Goal: Register for event/course

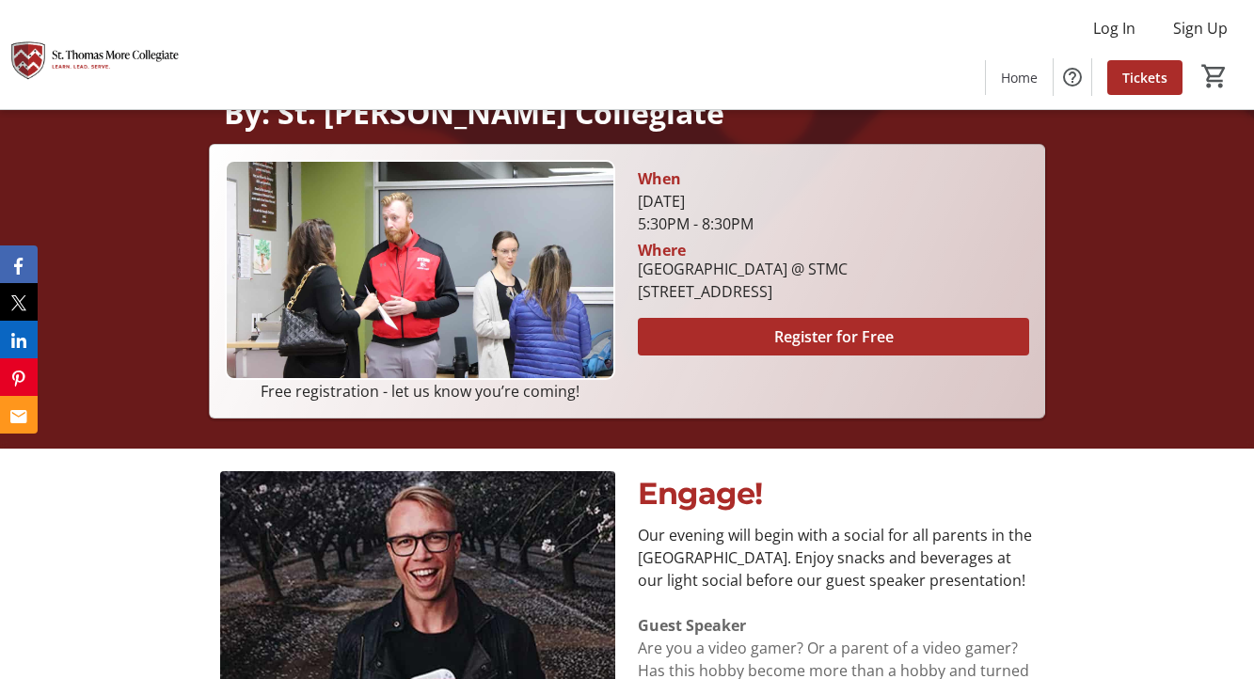
scroll to position [421, 0]
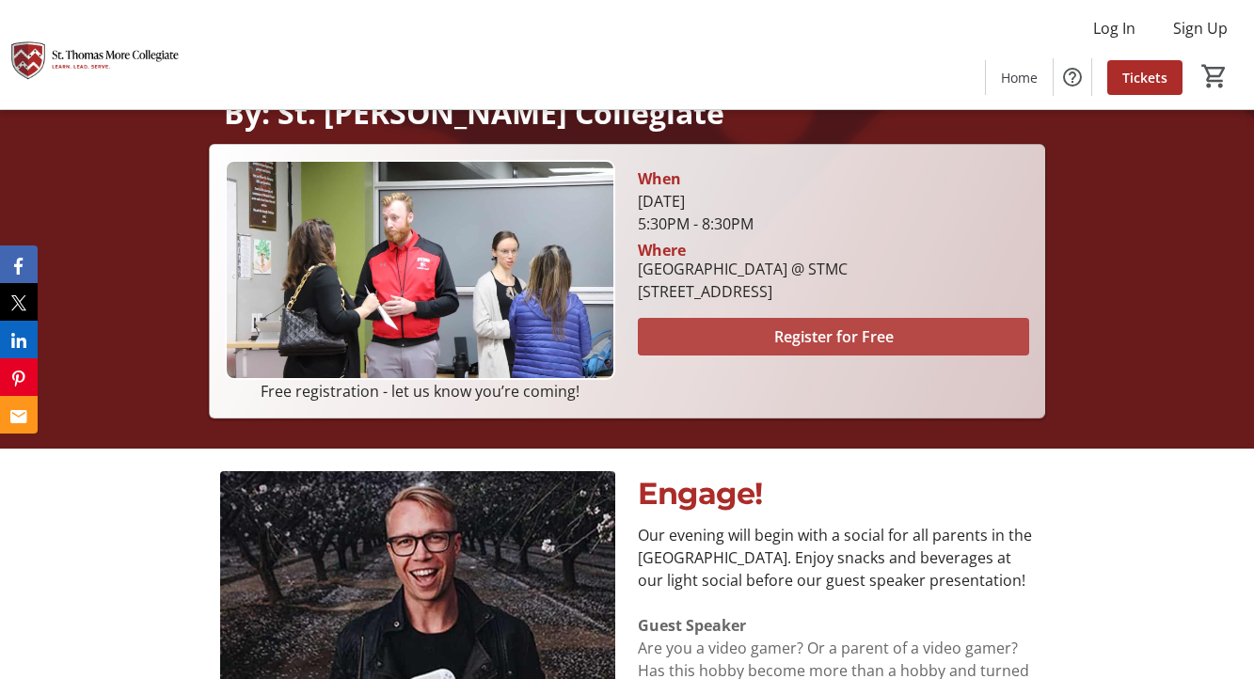
click at [831, 337] on span "Register for Free" at bounding box center [833, 337] width 119 height 23
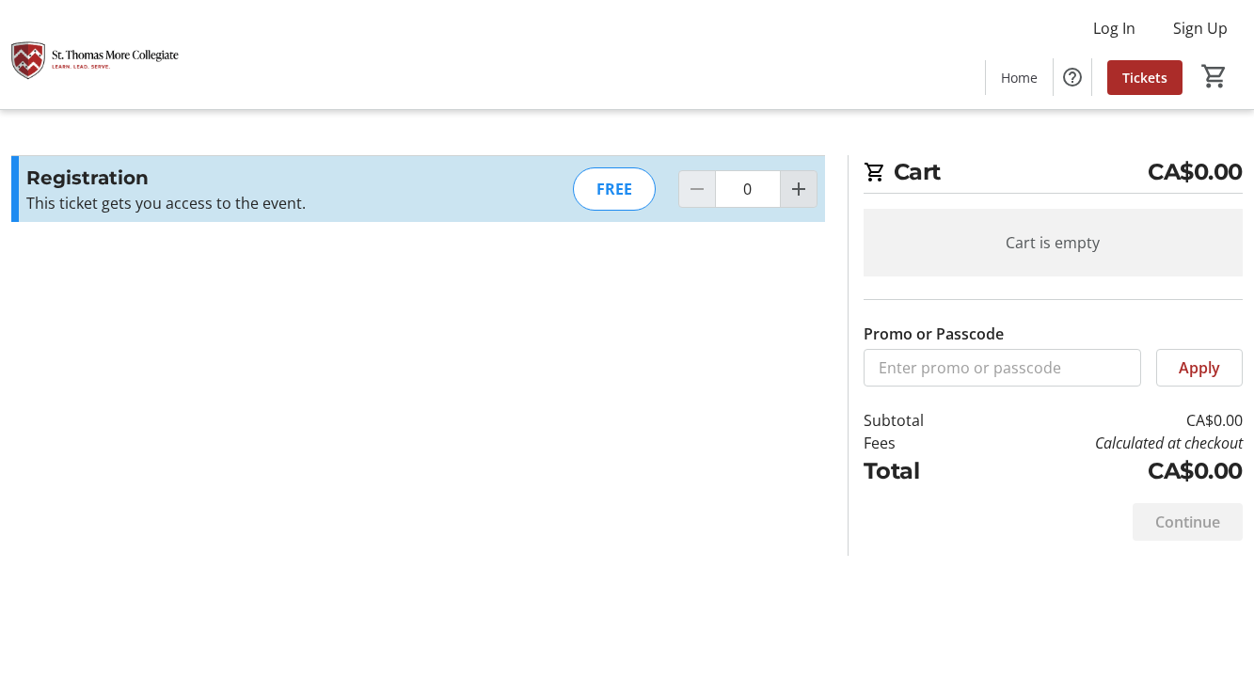
click at [801, 199] on mat-icon "Increment by one" at bounding box center [798, 189] width 23 height 23
type input "1"
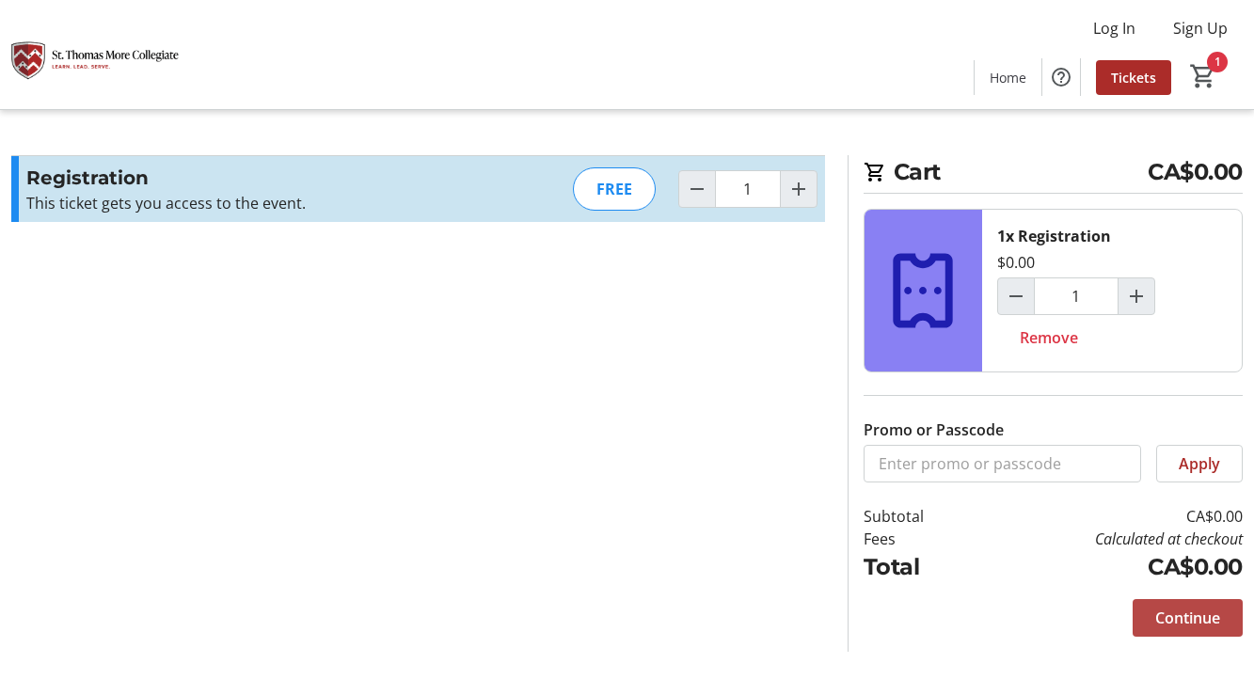
click at [1166, 620] on span "Continue" at bounding box center [1187, 618] width 65 height 23
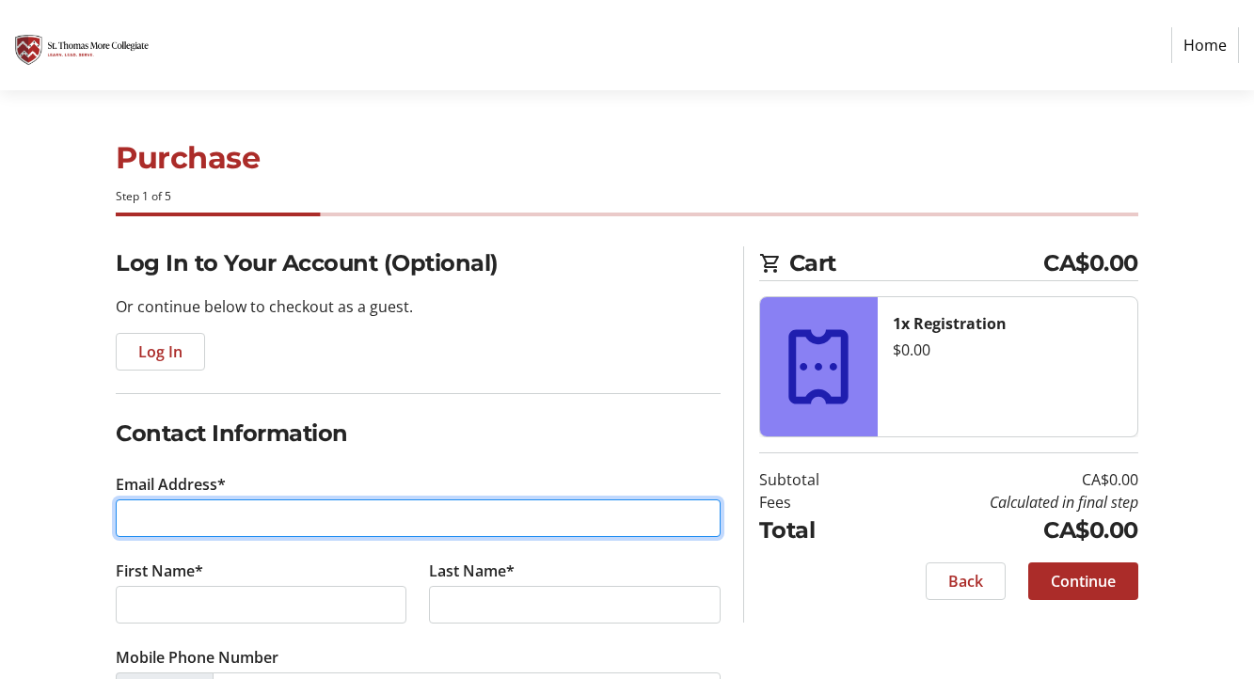
click at [353, 514] on input "Email Address*" at bounding box center [418, 519] width 605 height 38
type input "[PERSON_NAME][EMAIL_ADDRESS][PERSON_NAME][DOMAIN_NAME]"
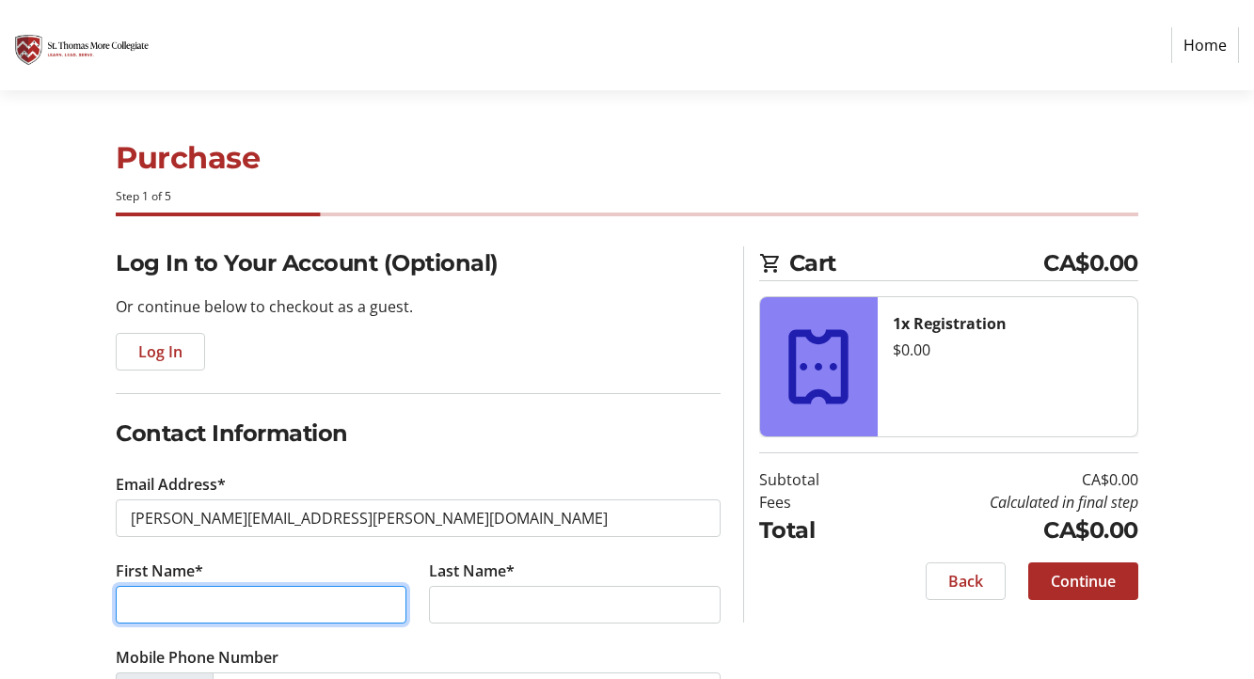
click at [332, 613] on input "First Name*" at bounding box center [261, 605] width 291 height 38
click at [222, 614] on input "jaan" at bounding box center [261, 605] width 291 height 38
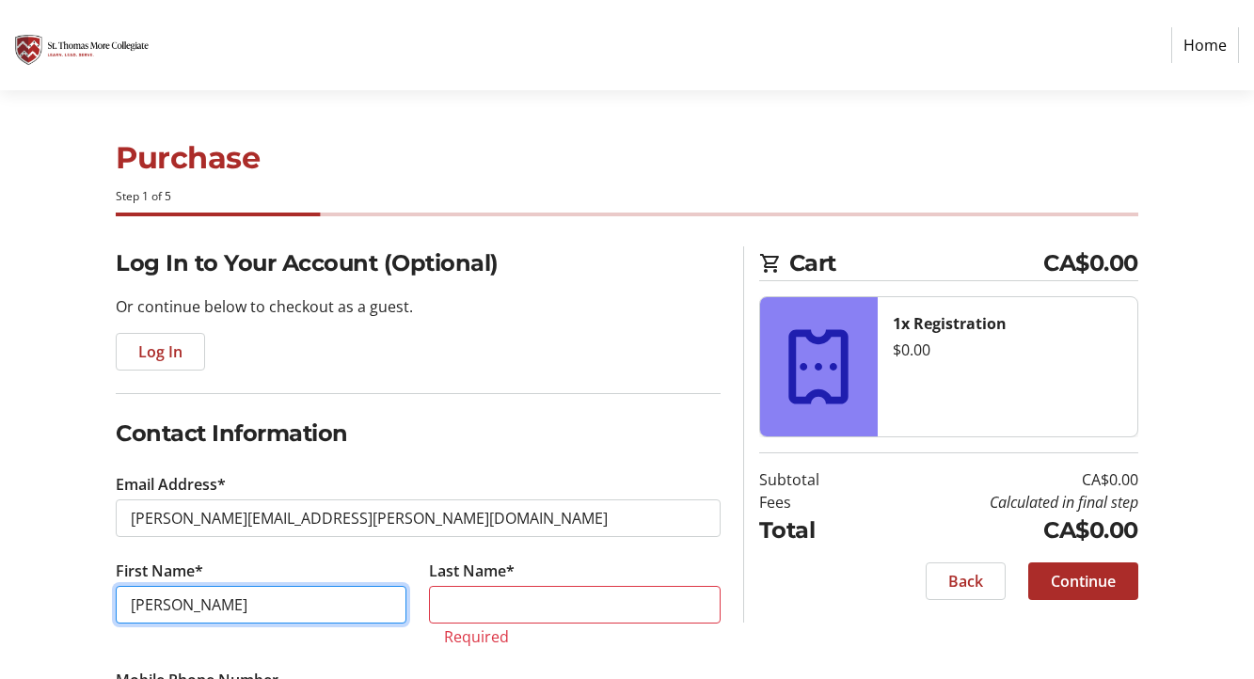
type input "[PERSON_NAME]"
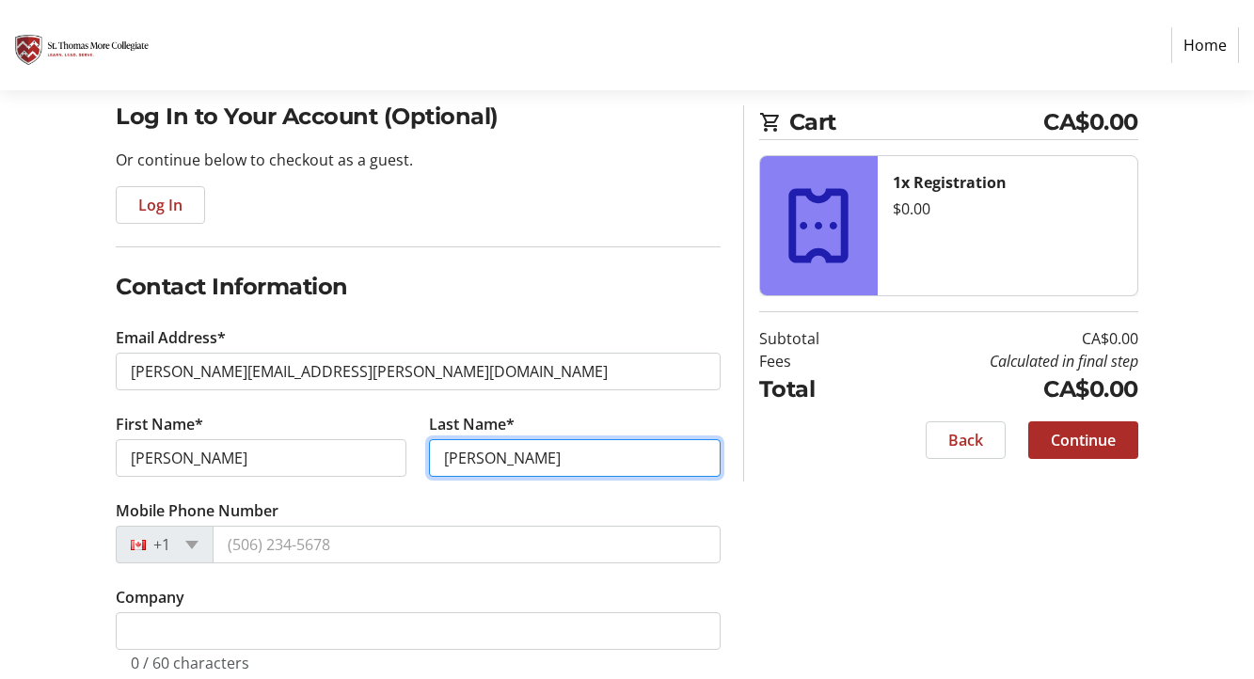
scroll to position [151, 0]
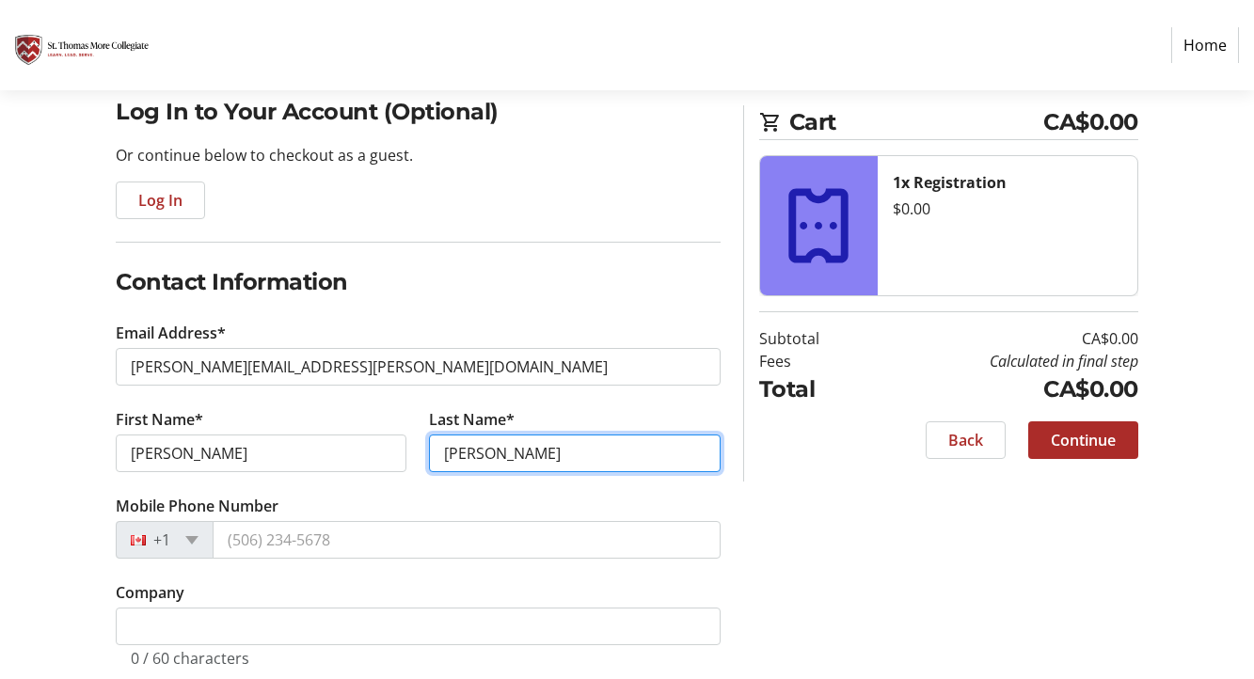
type input "[PERSON_NAME]"
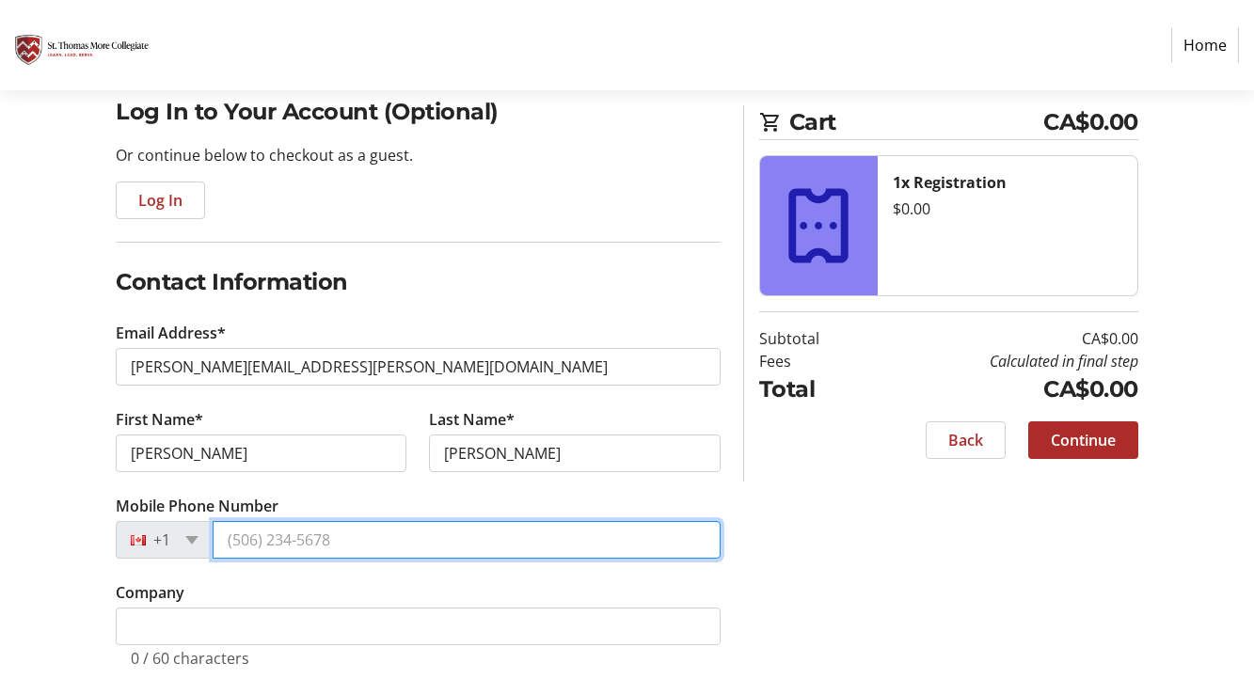
click at [231, 546] on input "Mobile Phone Number" at bounding box center [467, 540] width 508 height 38
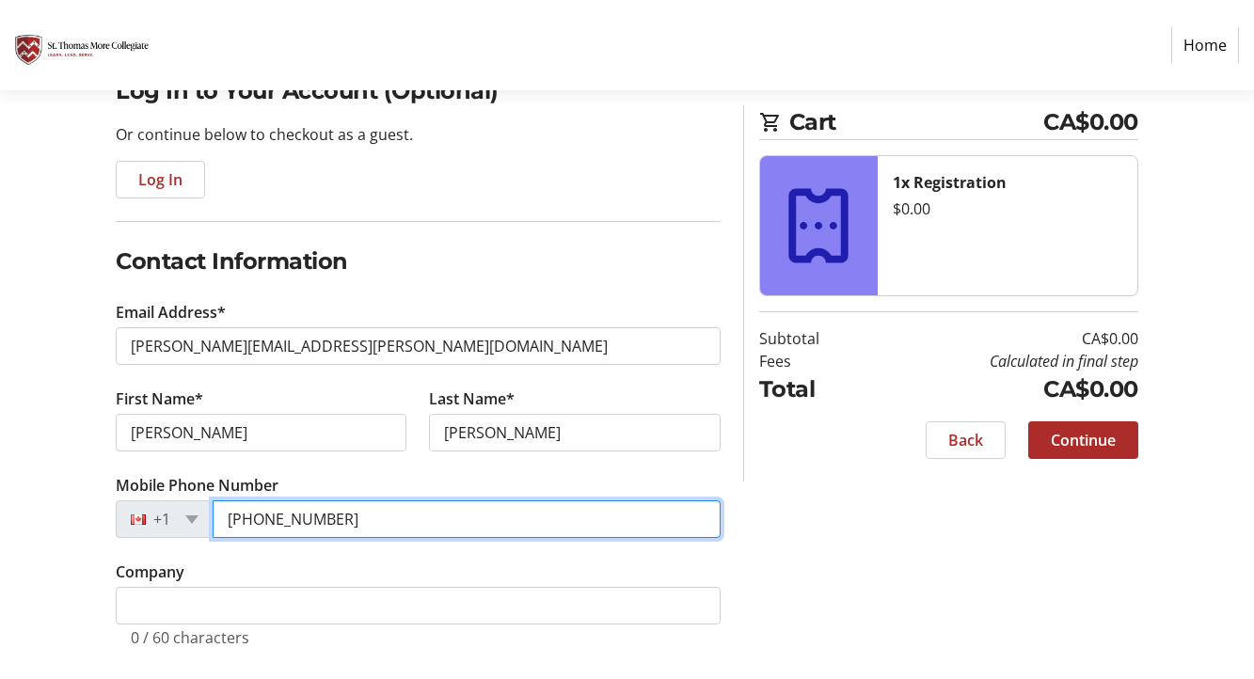
scroll to position [185, 0]
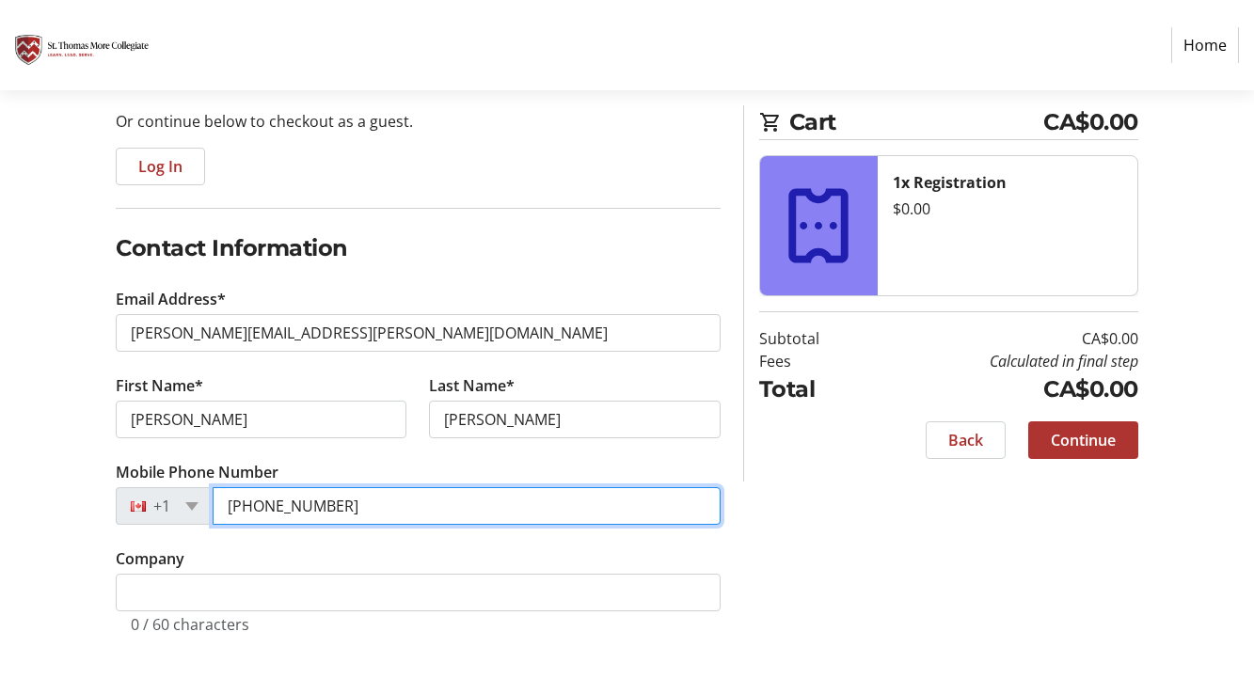
type input "[PHONE_NUMBER]"
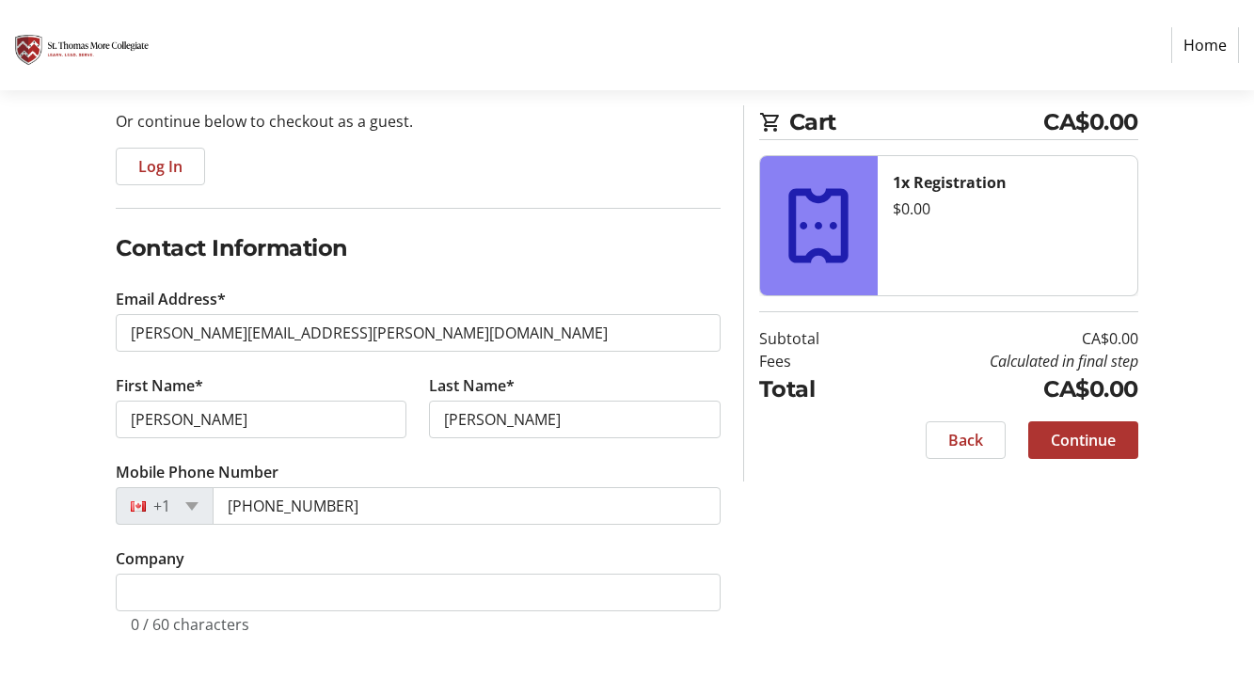
click at [1070, 440] on span "Continue" at bounding box center [1083, 440] width 65 height 23
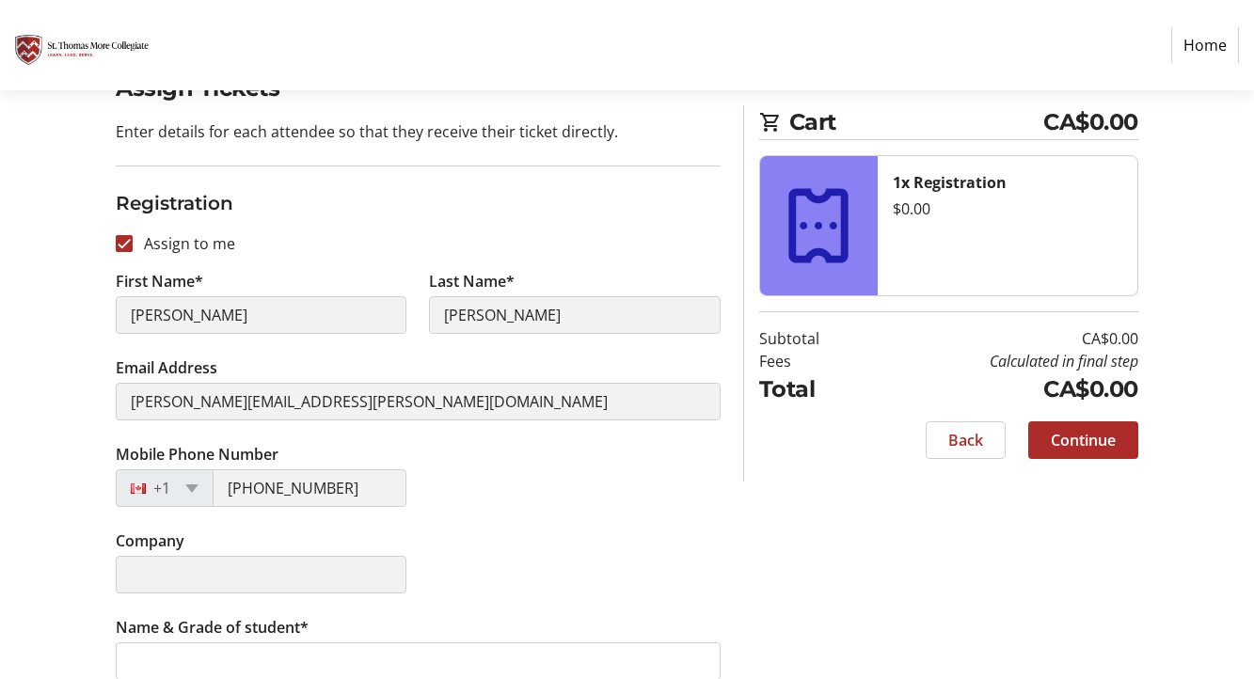
scroll to position [199, 0]
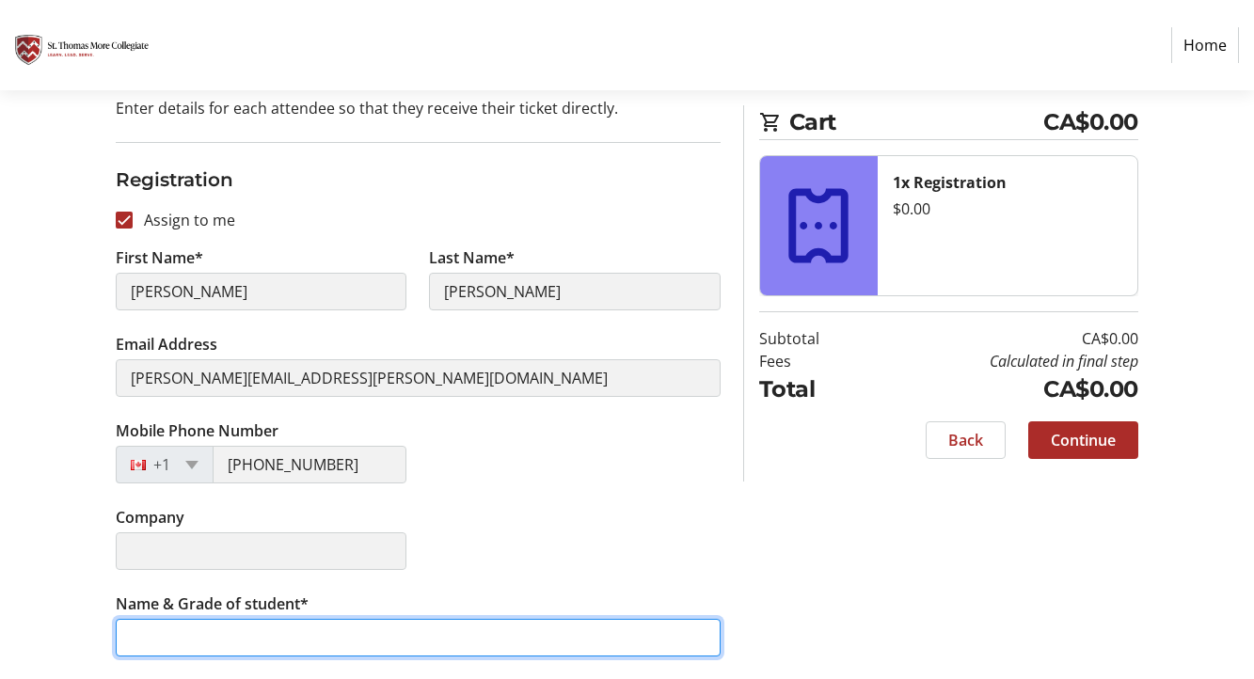
click at [517, 626] on input "Name & Grade of student*" at bounding box center [418, 638] width 605 height 38
type input "[PERSON_NAME] grade 10"
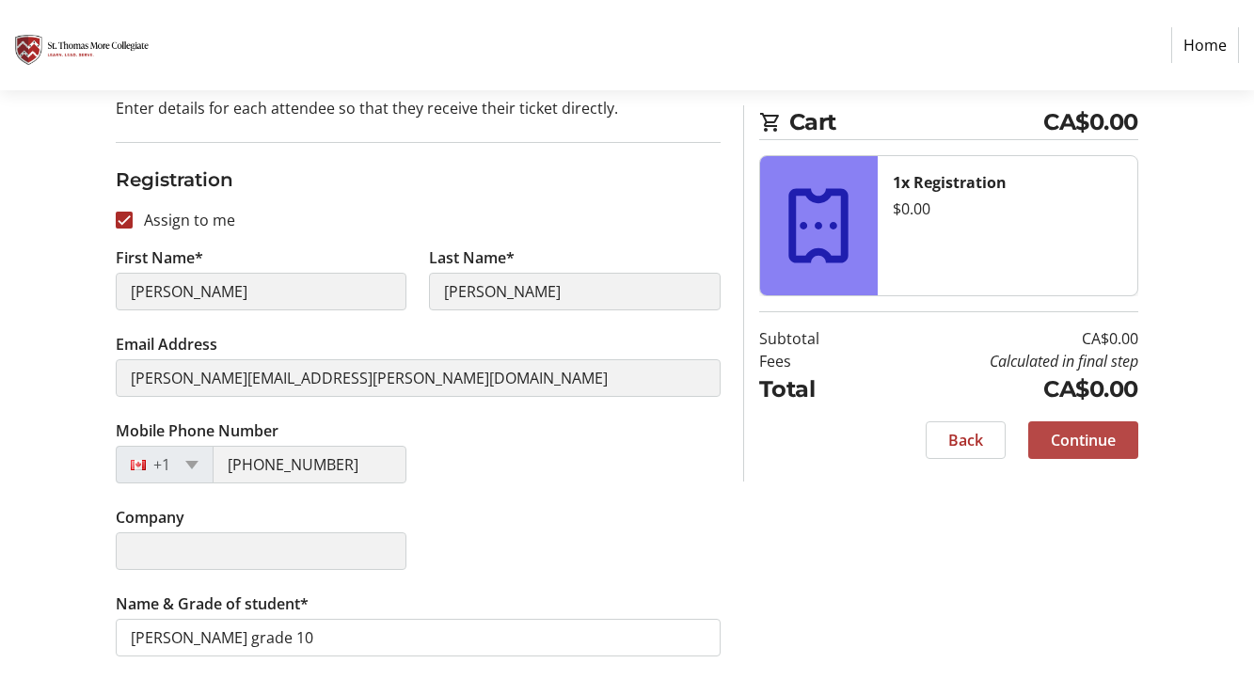
click at [1088, 440] on span "Continue" at bounding box center [1083, 440] width 65 height 23
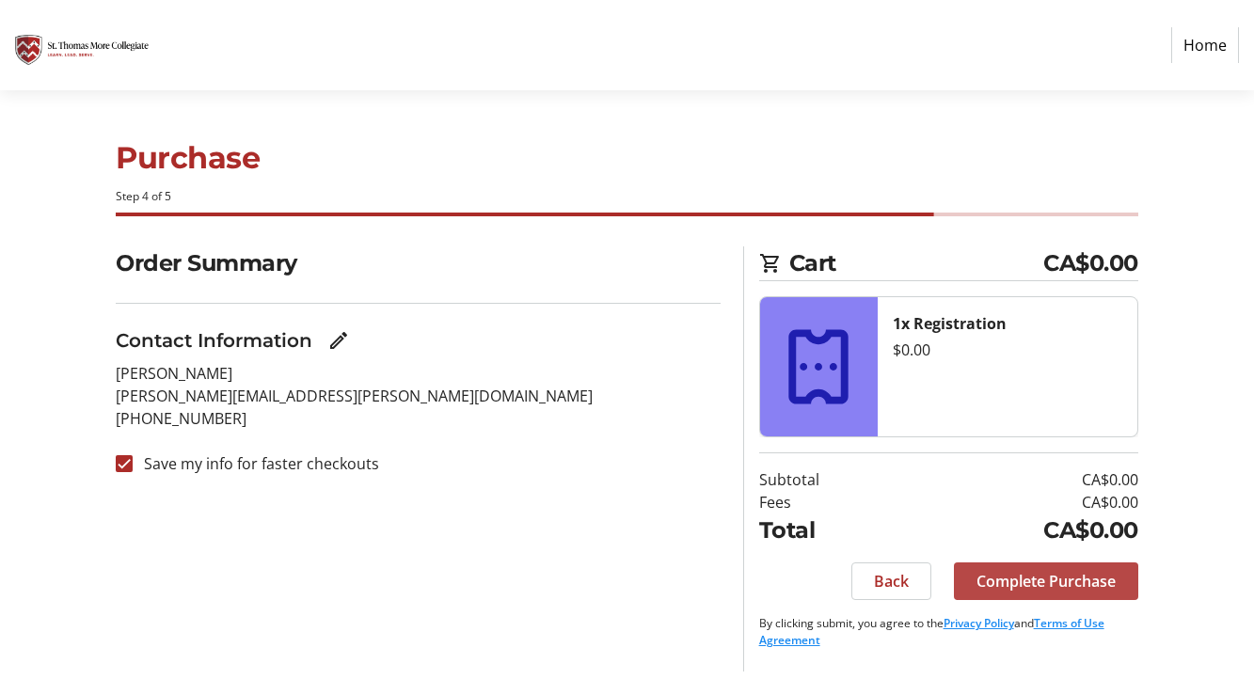
click at [1058, 581] on span "Complete Purchase" at bounding box center [1046, 581] width 139 height 23
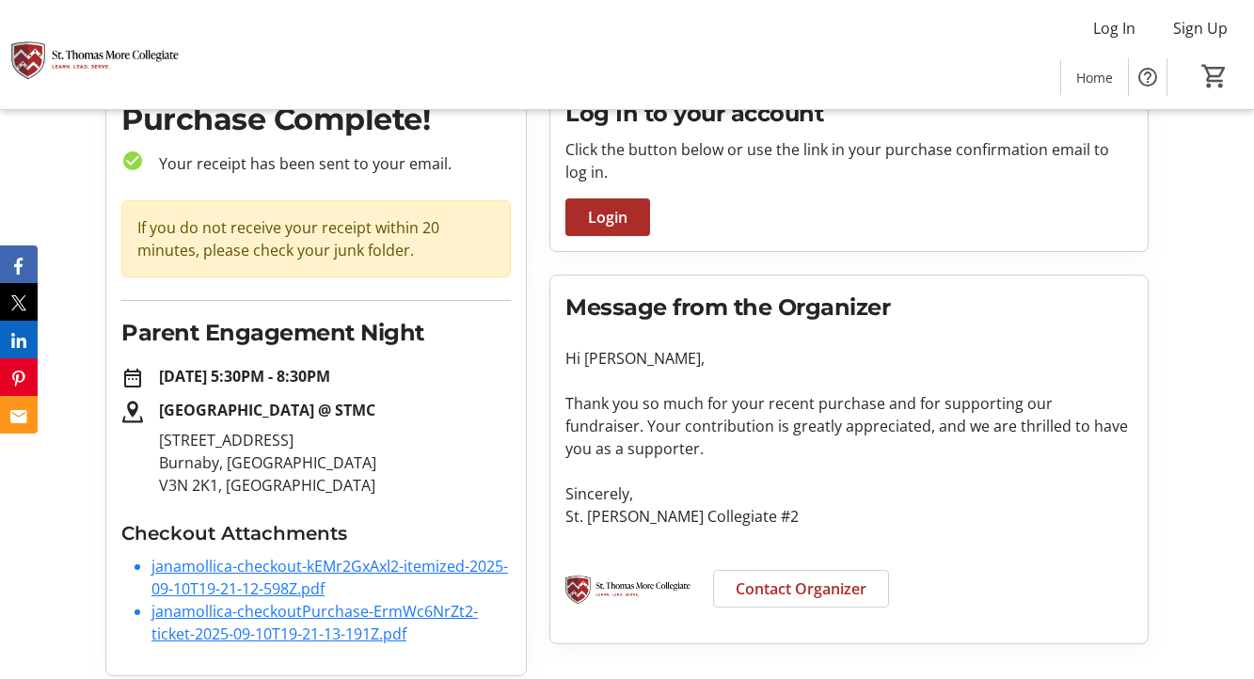
scroll to position [95, 0]
